Goal: Download file/media

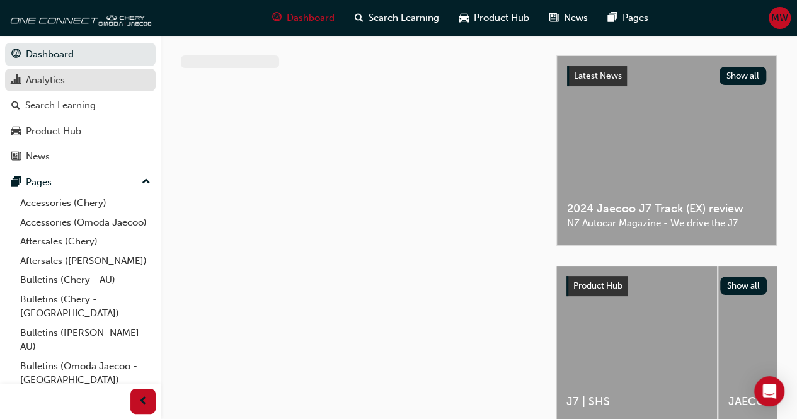
click at [53, 84] on div "Analytics" at bounding box center [45, 80] width 39 height 14
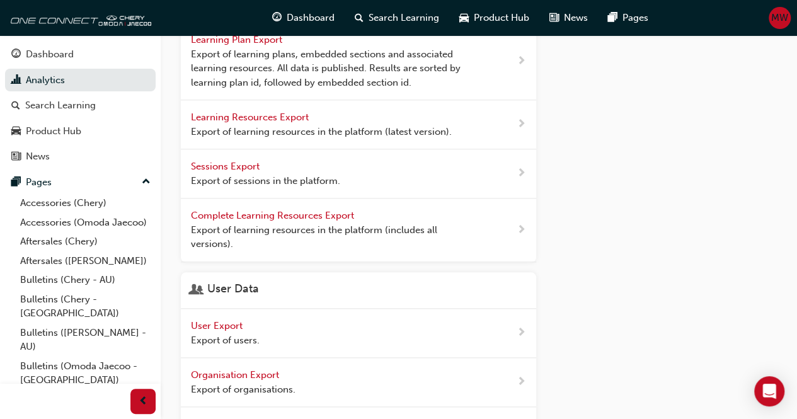
scroll to position [637, 0]
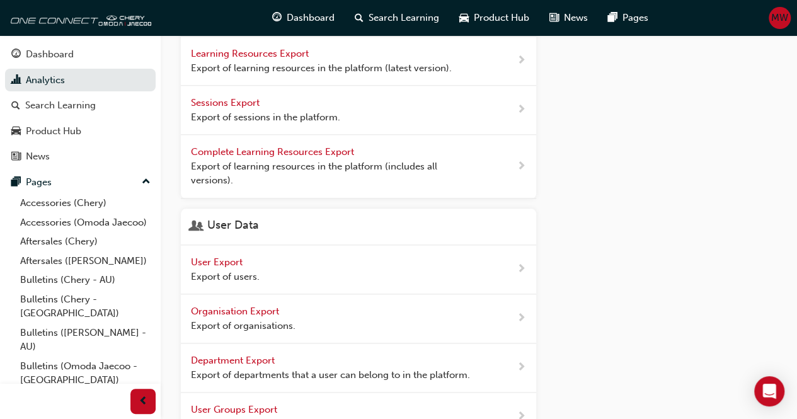
click at [209, 258] on span "User Export" at bounding box center [218, 261] width 54 height 11
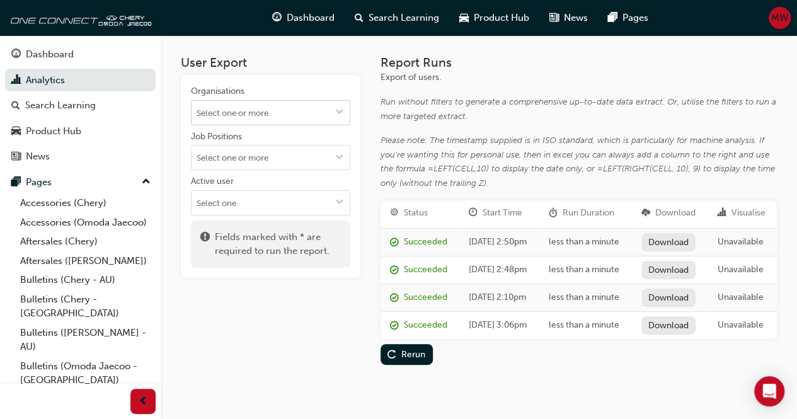
click at [245, 113] on input "Organisations" at bounding box center [270, 113] width 158 height 24
type input "ta"
click at [246, 135] on li "Tauranga Motor Company LTD" at bounding box center [270, 137] width 159 height 24
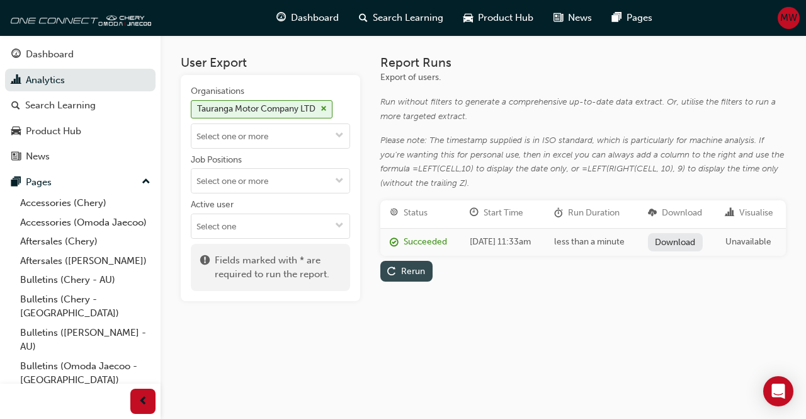
click at [414, 276] on div "Rerun" at bounding box center [413, 271] width 24 height 11
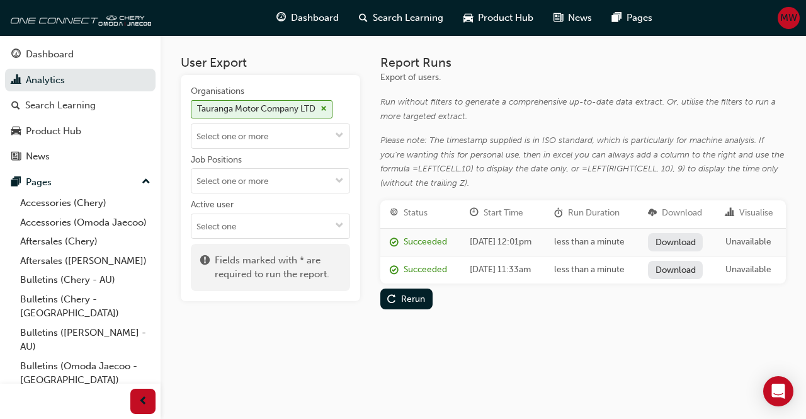
click at [683, 249] on link "Download" at bounding box center [675, 242] width 55 height 18
click at [327, 108] on span "cross-icon" at bounding box center [324, 109] width 6 height 8
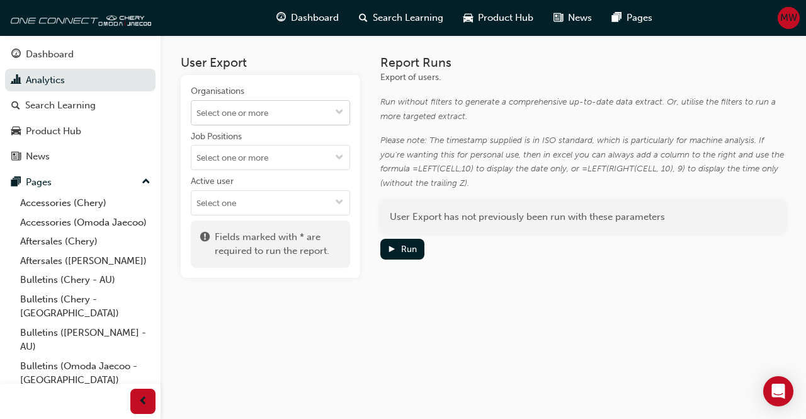
click at [270, 114] on input "Organisations" at bounding box center [270, 113] width 158 height 24
click at [270, 114] on input "Organisations Tauranga Motor Company LTD" at bounding box center [270, 113] width 158 height 24
type input "t"
type input "chery t"
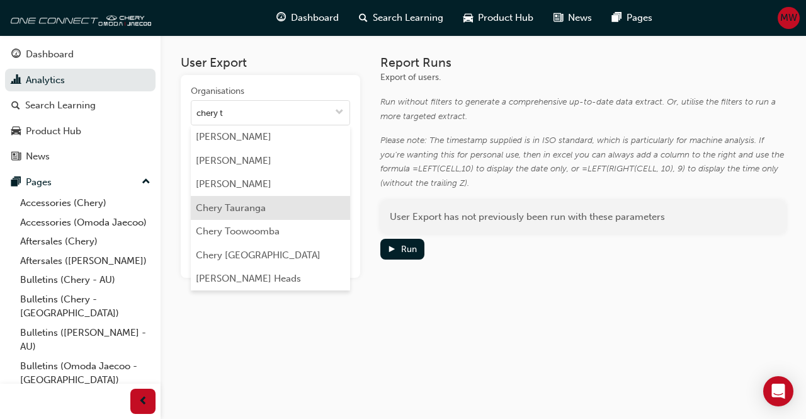
click at [242, 208] on li "Chery Tauranga" at bounding box center [270, 208] width 159 height 24
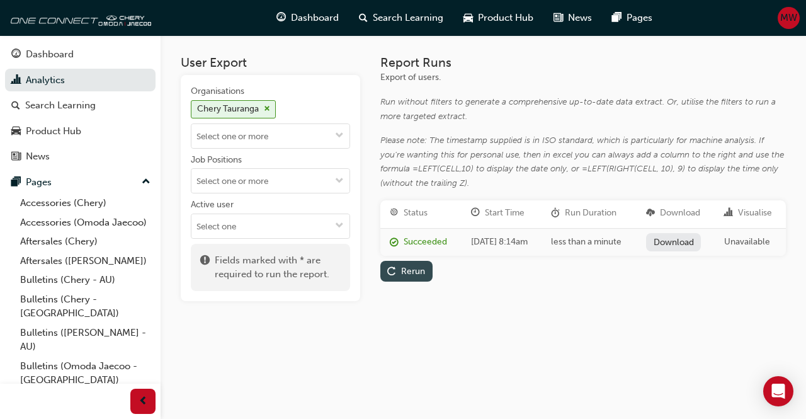
click at [402, 276] on div "Rerun" at bounding box center [413, 271] width 24 height 11
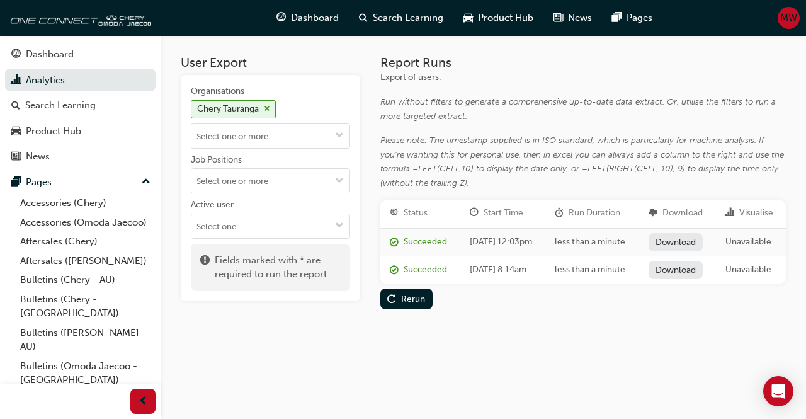
click at [683, 250] on link "Download" at bounding box center [676, 242] width 55 height 18
click at [269, 111] on span "cross-icon" at bounding box center [267, 109] width 6 height 8
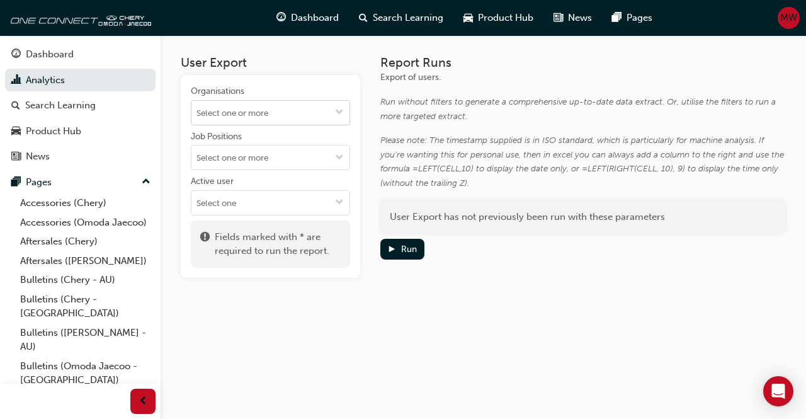
click at [269, 116] on input "Organisations" at bounding box center [270, 113] width 158 height 24
type input "[PERSON_NAME]"
click at [252, 133] on li "Chery Pukekohe" at bounding box center [270, 137] width 159 height 24
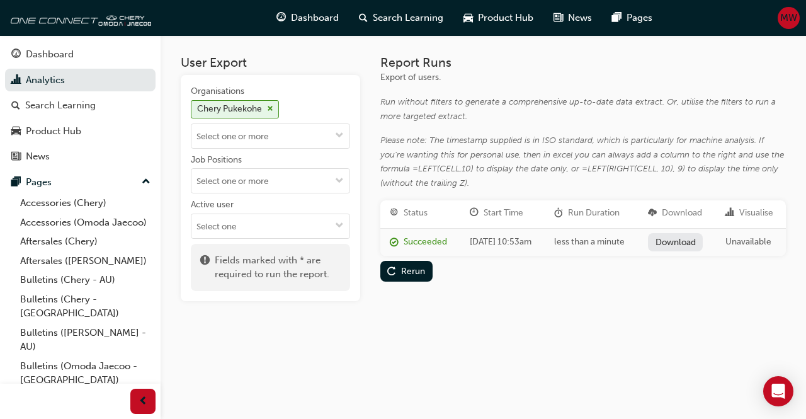
click at [666, 244] on link "Download" at bounding box center [675, 242] width 55 height 18
click at [414, 278] on div "Rerun" at bounding box center [406, 270] width 38 height 13
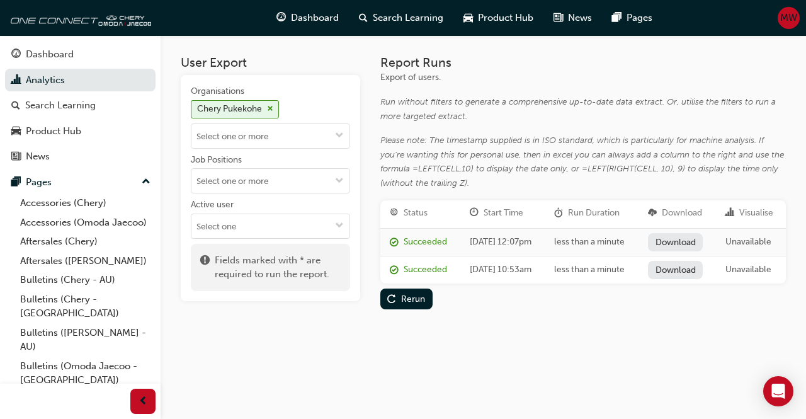
click at [682, 244] on link "Download" at bounding box center [675, 242] width 55 height 18
